Goal: Navigation & Orientation: Find specific page/section

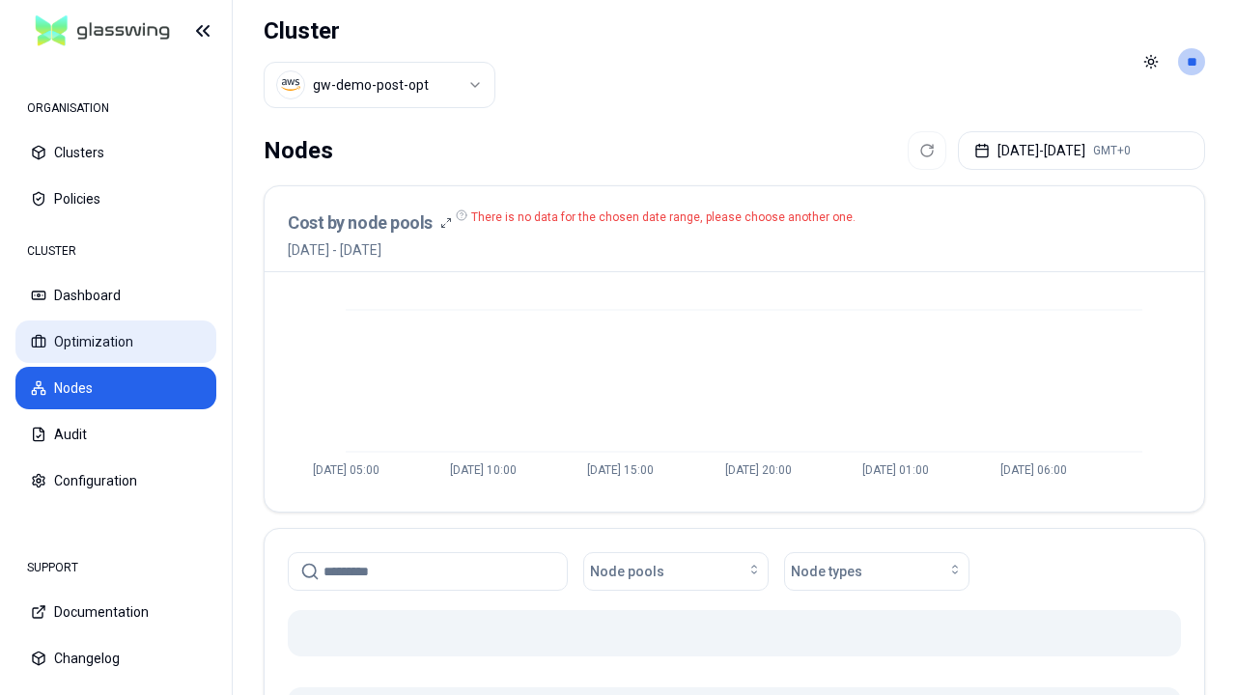
click at [116, 342] on button "Optimization" at bounding box center [115, 342] width 201 height 42
